Goal: Transaction & Acquisition: Purchase product/service

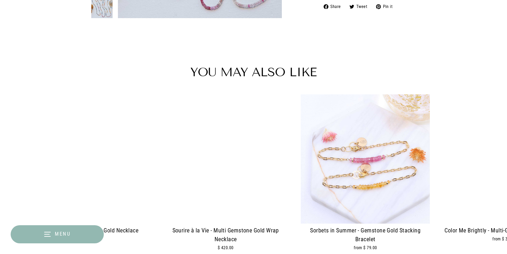
scroll to position [772, 0]
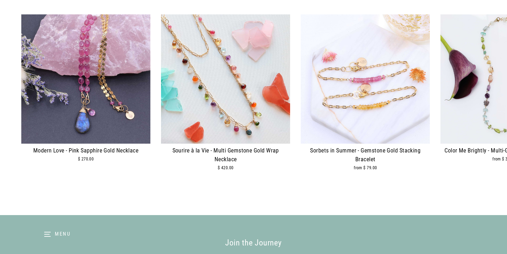
click at [209, 124] on img at bounding box center [225, 78] width 129 height 129
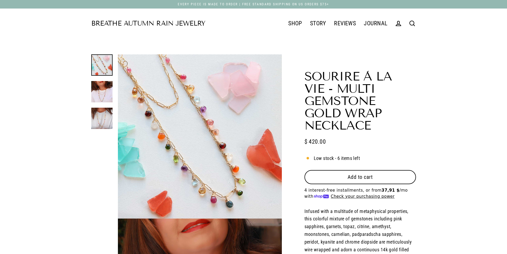
click at [348, 170] on button "Add to cart" at bounding box center [361, 177] width 112 height 14
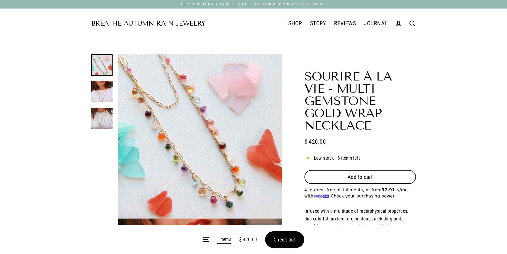
select select "3"
click at [285, 244] on form "Menu 1 items $ 420.00 Check out" at bounding box center [253, 239] width 507 height 29
click at [282, 238] on form "Menu 1 items $ 420.00 Check out" at bounding box center [253, 239] width 507 height 29
click at [276, 243] on form "Menu 1 items $ 420.00 Check out" at bounding box center [253, 239] width 507 height 29
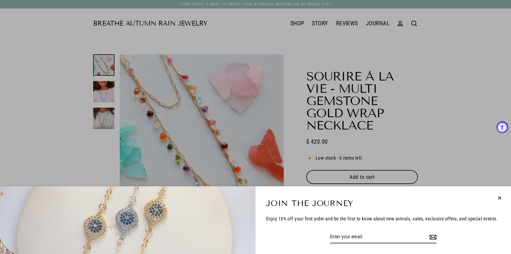
click at [500, 198] on icon "button" at bounding box center [500, 197] width 3 height 3
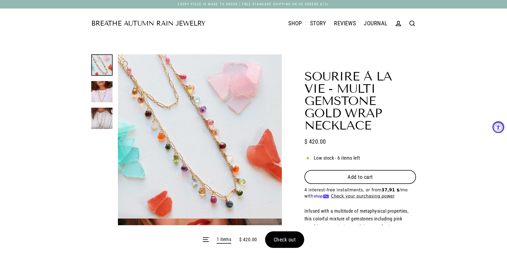
click at [279, 240] on span "Check out" at bounding box center [285, 239] width 22 height 6
